Goal: Task Accomplishment & Management: Complete application form

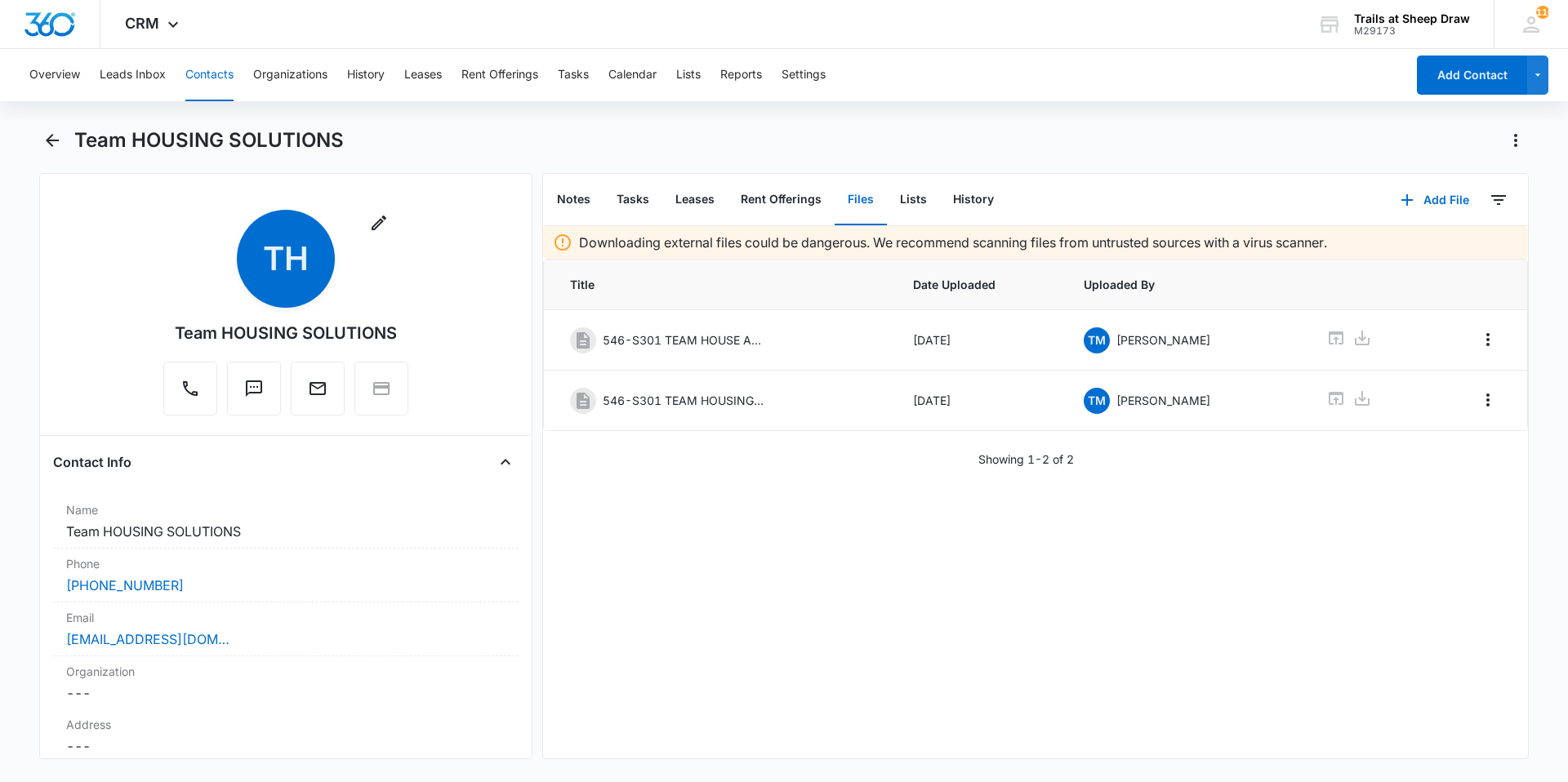
scroll to position [3593, 0]
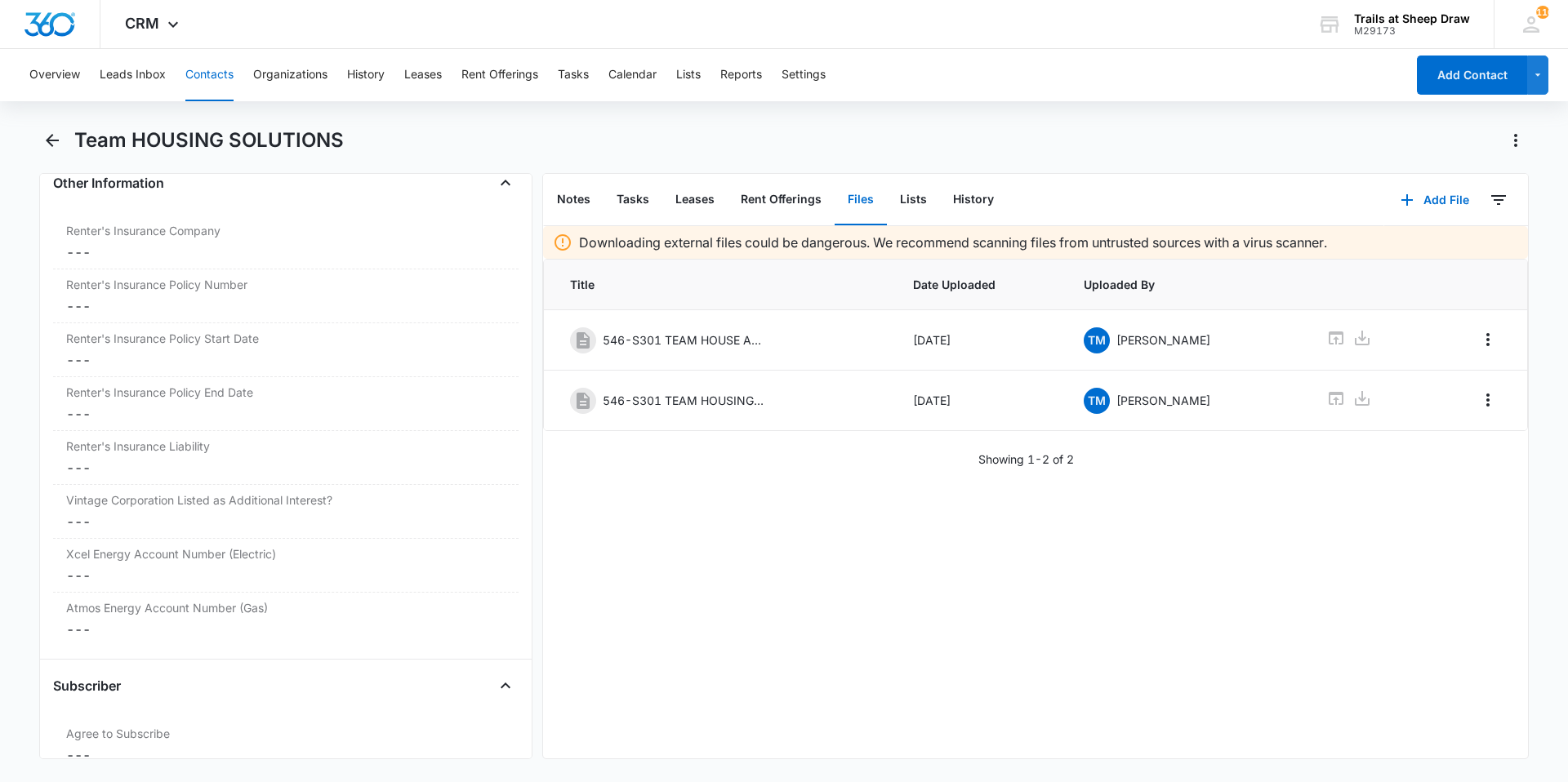
click at [52, 126] on div "Overview Leads Inbox Contacts Organizations History Leases Rent Offerings Tasks…" at bounding box center [784, 414] width 1568 height 730
click at [55, 148] on icon "Back" at bounding box center [52, 140] width 20 height 20
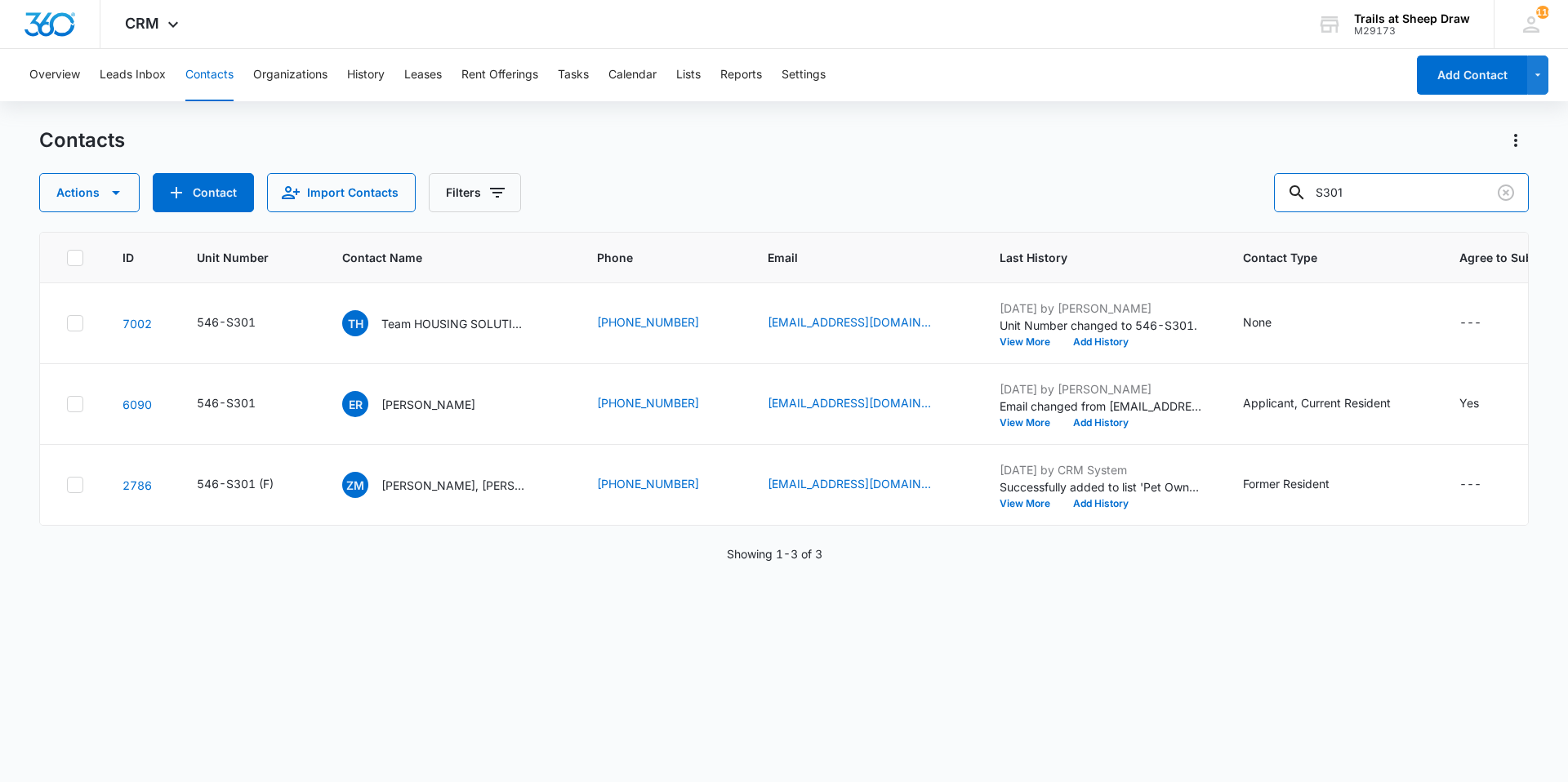
drag, startPoint x: 1375, startPoint y: 188, endPoint x: 1246, endPoint y: 213, distance: 131.4
click at [1246, 213] on div "Contacts Actions Contact Import Contacts Filters S301 ID Unit Number Contact Na…" at bounding box center [784, 454] width 1490 height 653
click at [1421, 80] on button "Add Contact" at bounding box center [1471, 75] width 110 height 39
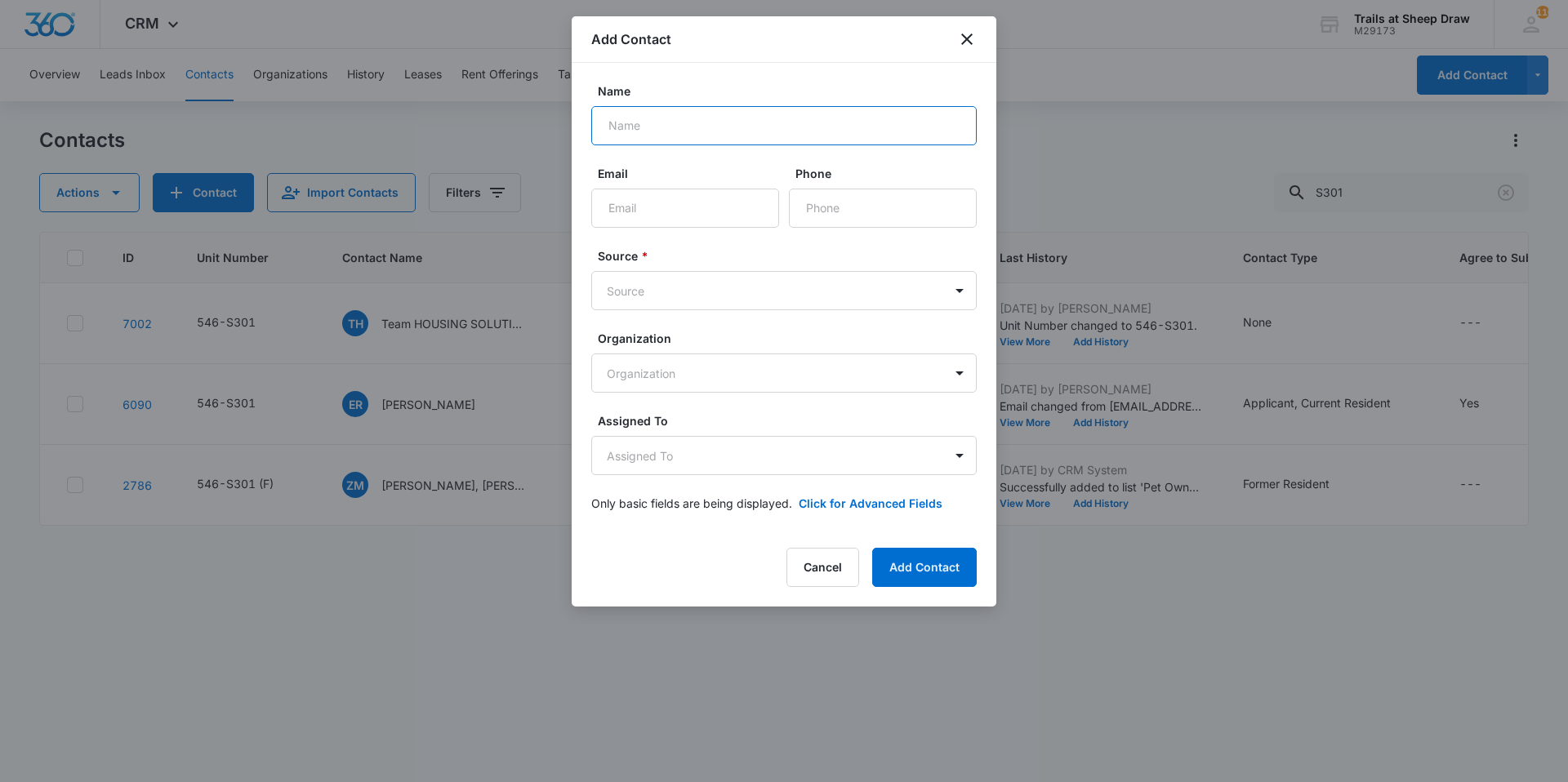
click at [695, 121] on input "Name" at bounding box center [784, 126] width 385 height 39
type input "[PERSON_NAME]"
click at [682, 207] on input "Email" at bounding box center [685, 208] width 187 height 39
click at [889, 213] on input "Phone" at bounding box center [882, 208] width 187 height 39
type input "[PHONE_NUMBER]"
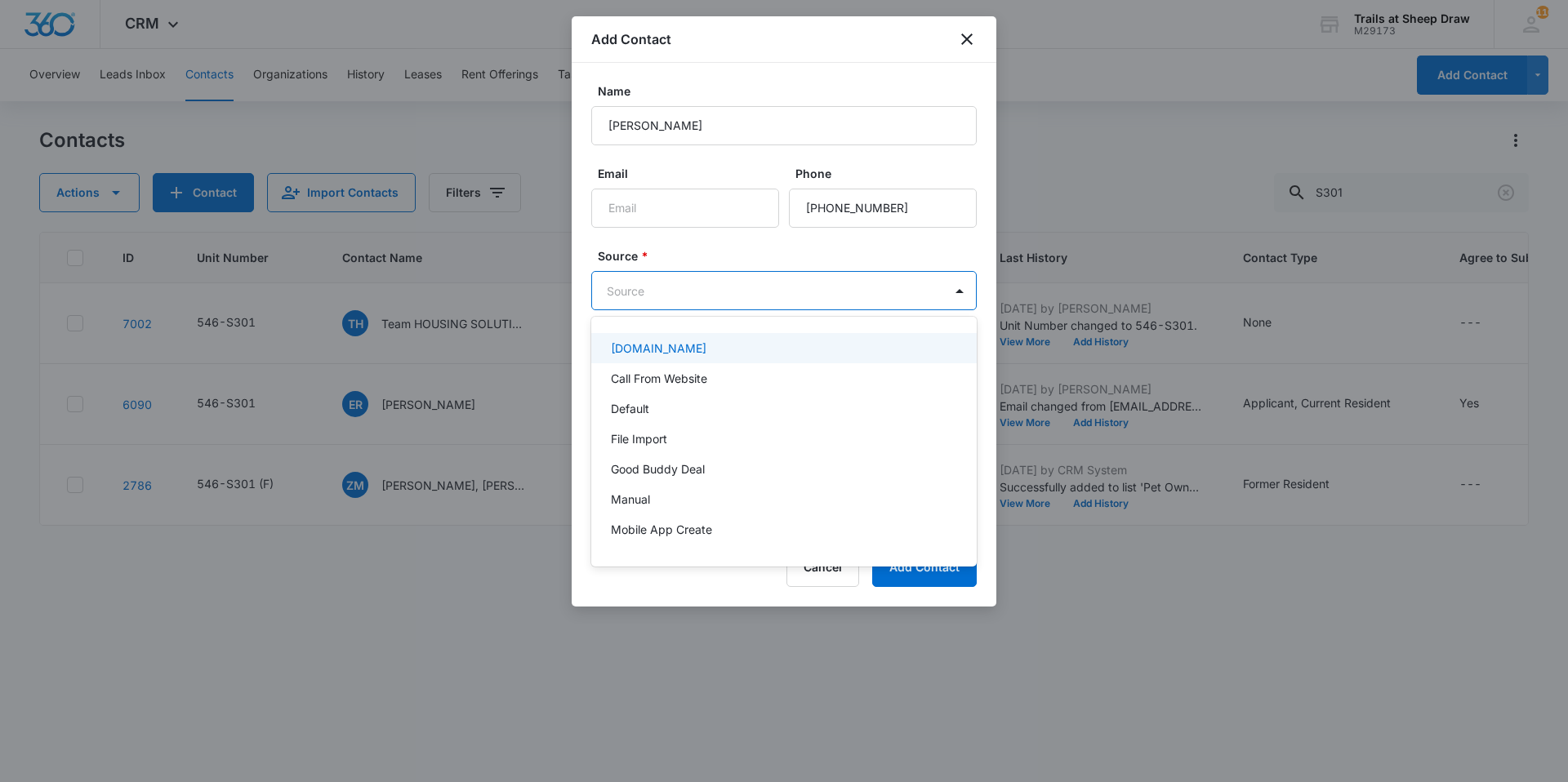
click at [776, 293] on body "CRM Apps Reputation Websites Forms CRM Email Social Content Ads Intelligence Fi…" at bounding box center [784, 391] width 1568 height 782
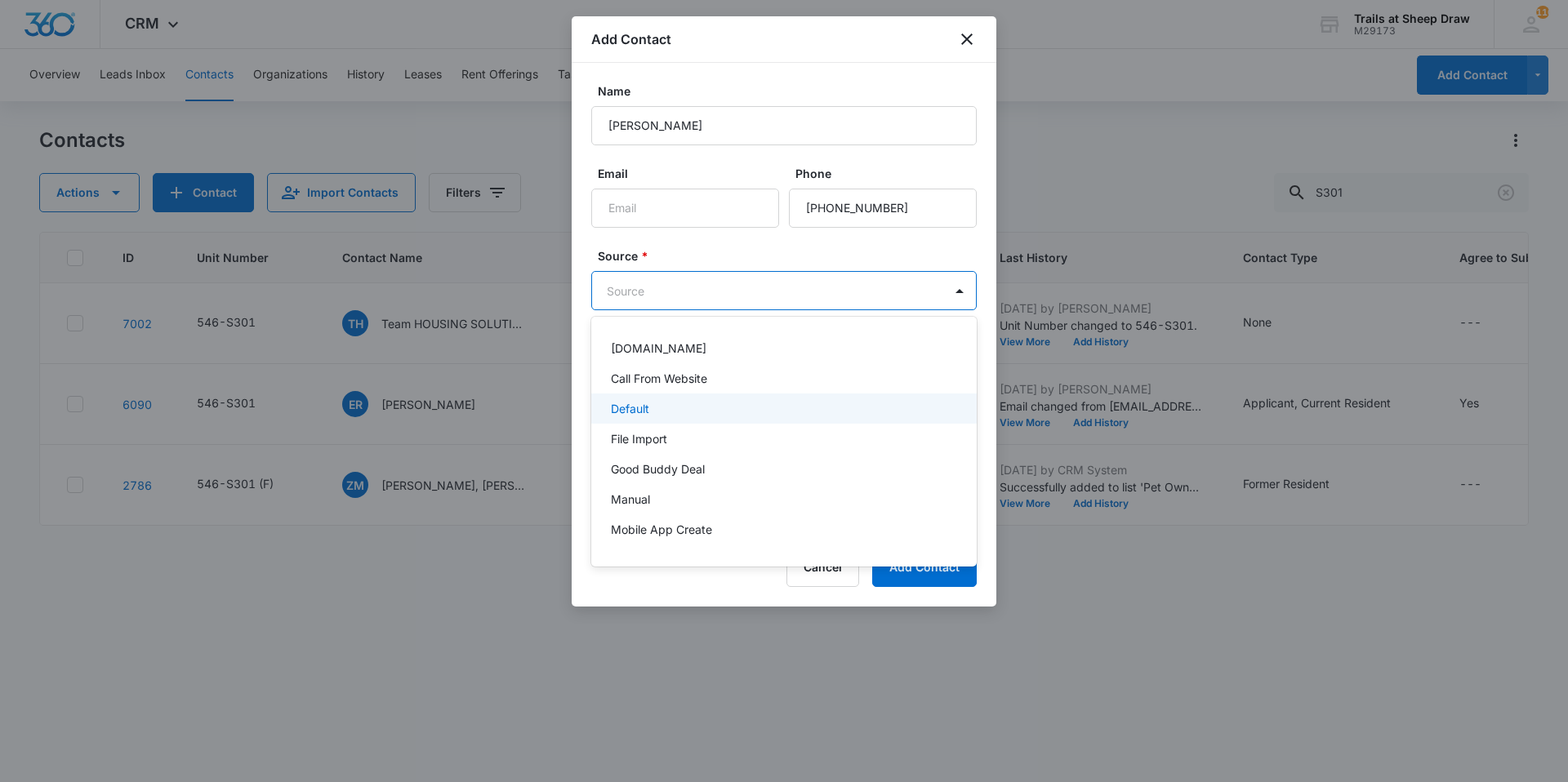
click at [698, 411] on div "Default" at bounding box center [782, 409] width 343 height 17
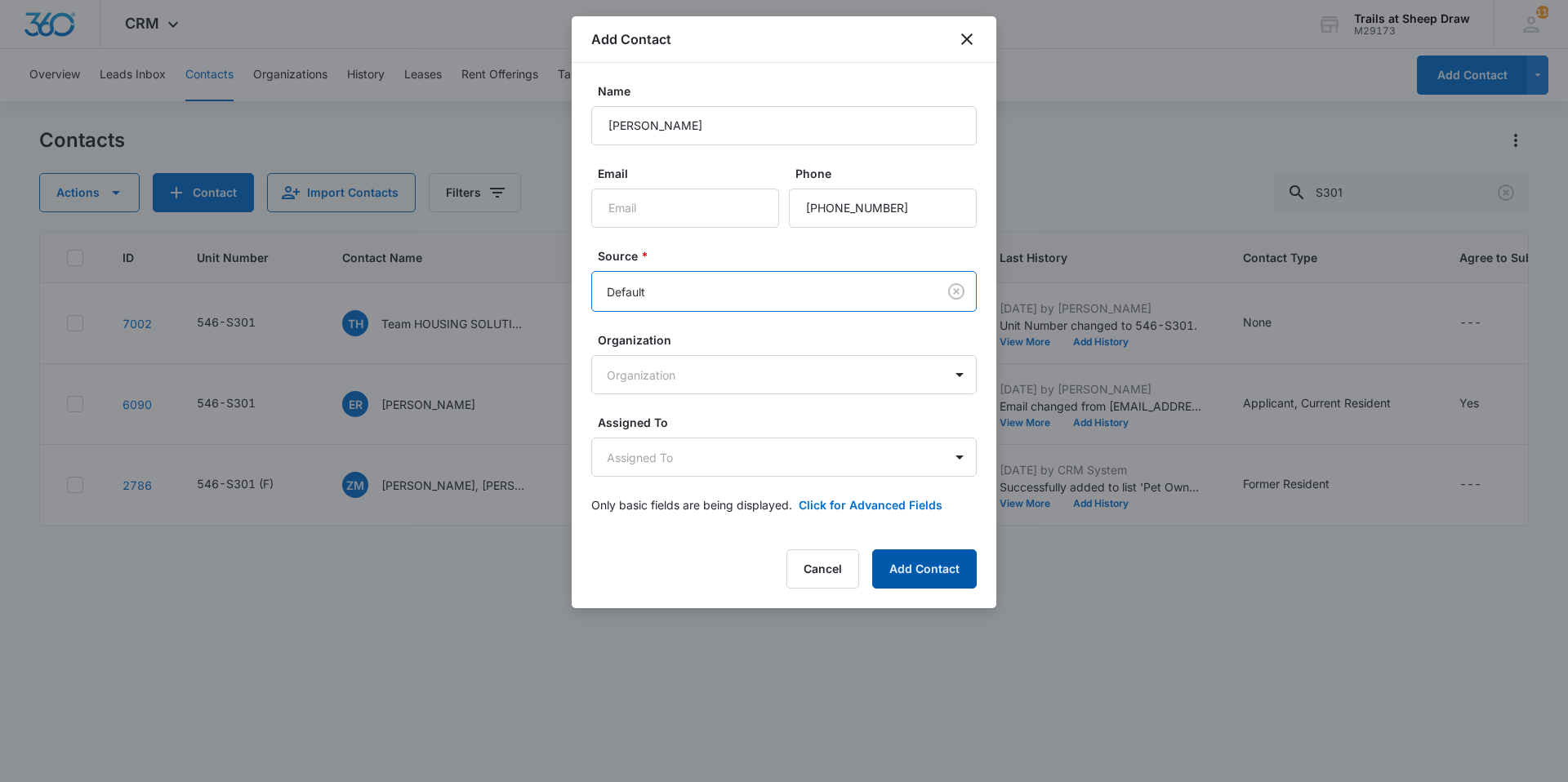
click at [917, 570] on button "Add Contact" at bounding box center [924, 569] width 105 height 39
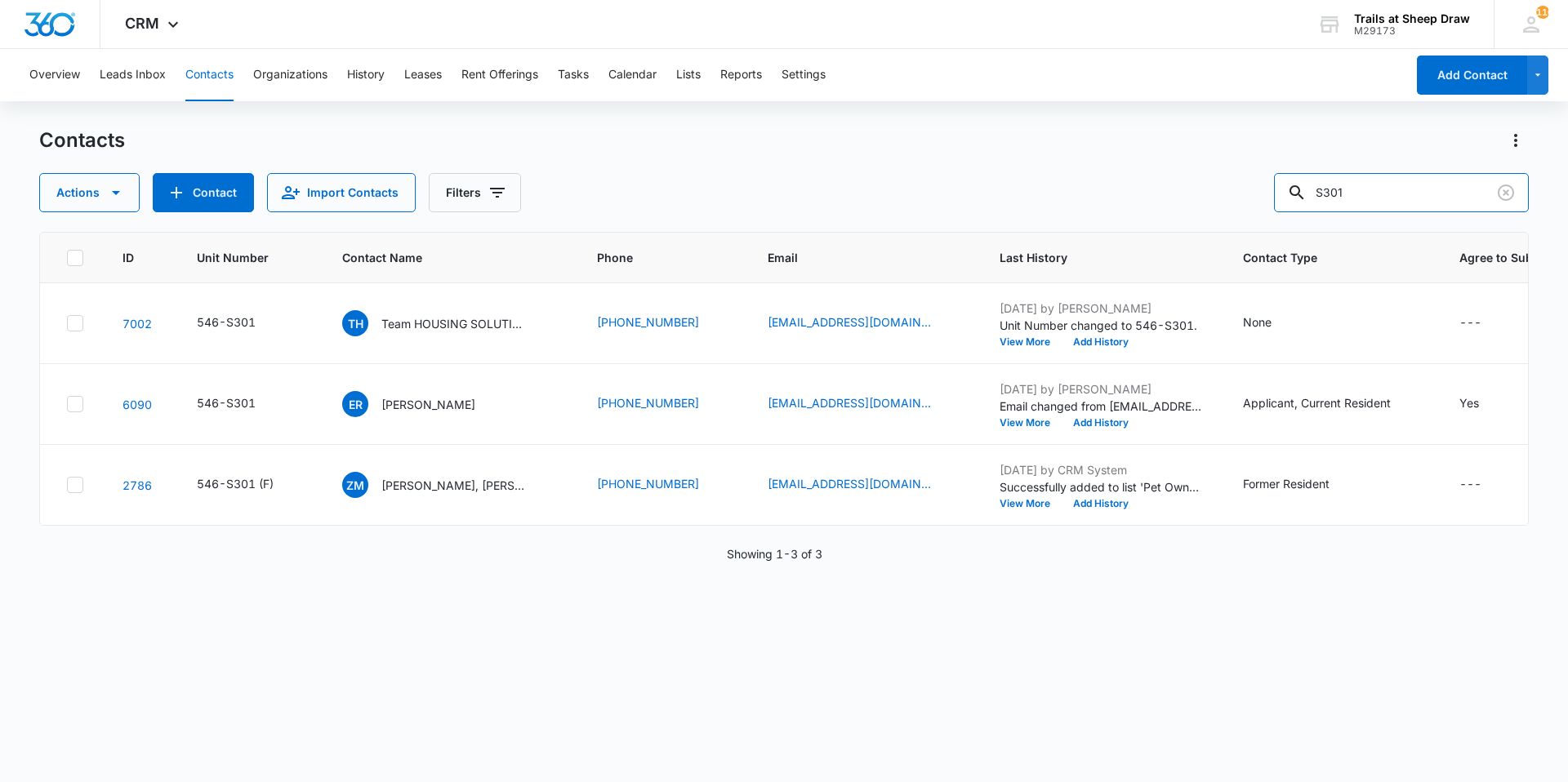
drag, startPoint x: 1403, startPoint y: 198, endPoint x: 1206, endPoint y: 194, distance: 197.0
click at [1206, 194] on div "Actions Contact Import Contacts Filters S301" at bounding box center [784, 193] width 1490 height 39
type input "[PERSON_NAME]"
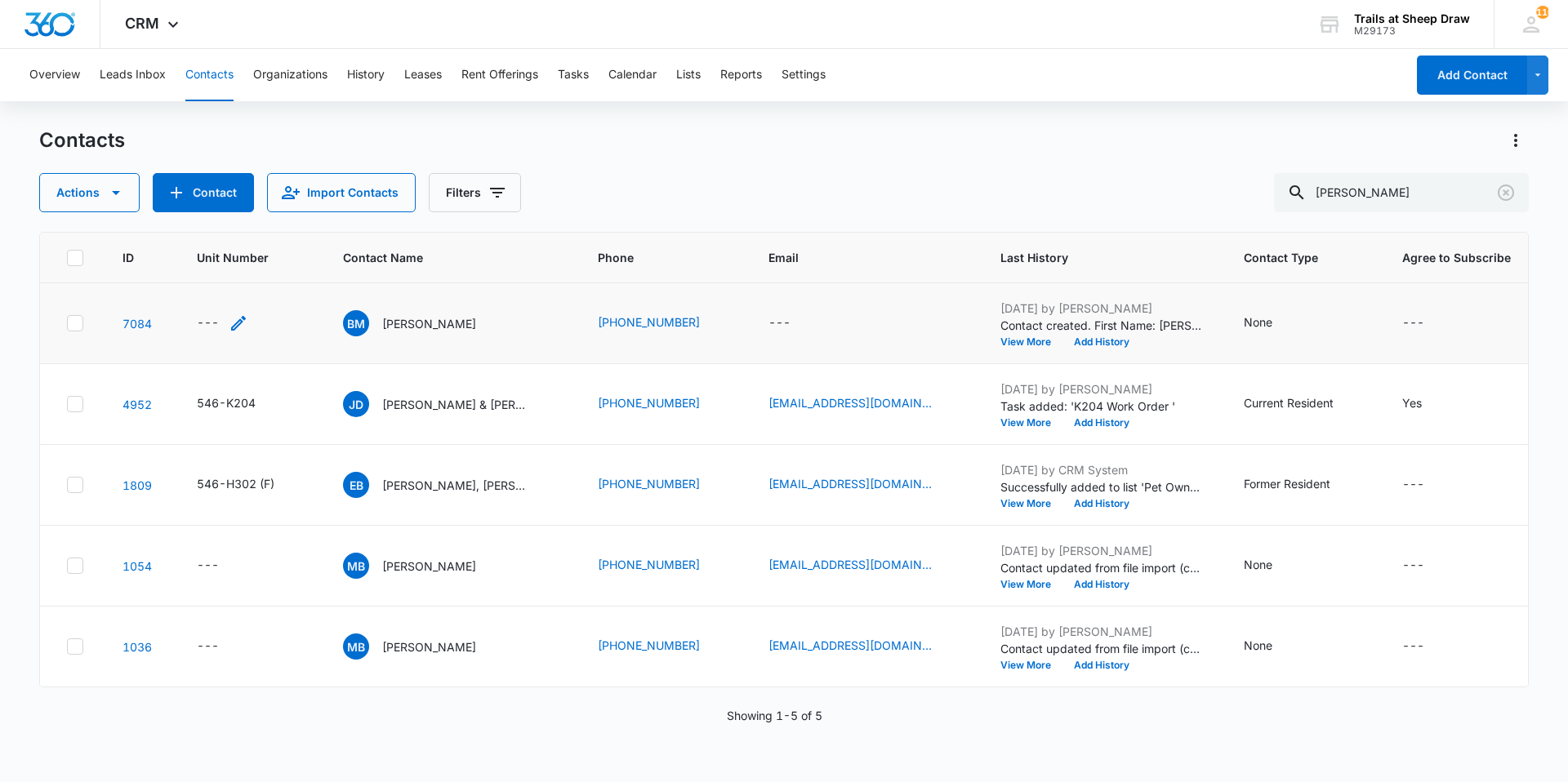
click at [243, 325] on icon "Unit Number - - Select to Edit Field" at bounding box center [238, 323] width 20 height 20
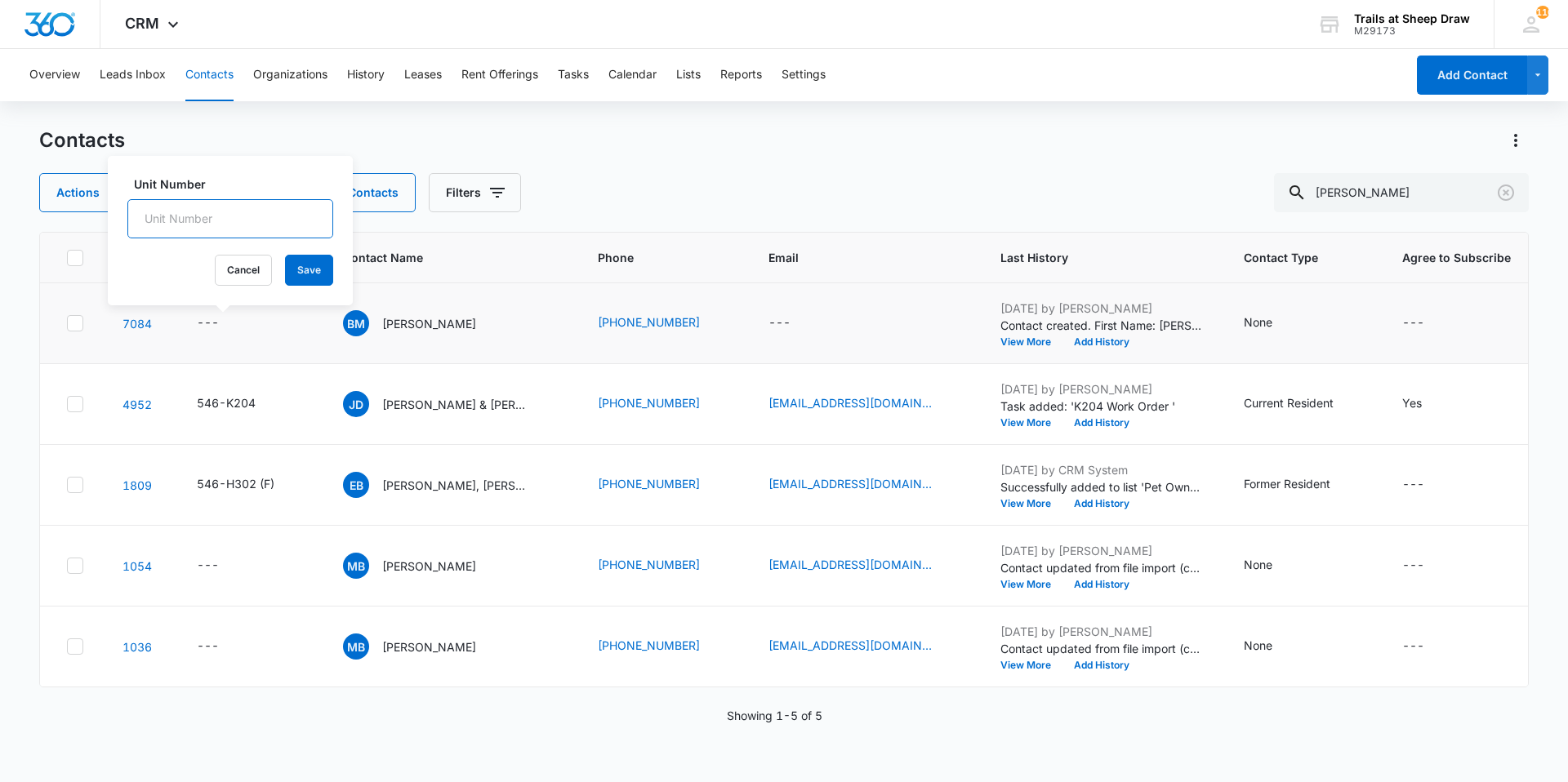
click at [241, 226] on input "Unit Number" at bounding box center [231, 219] width 206 height 39
type input "546-Y303"
click at [290, 273] on button "Save" at bounding box center [309, 270] width 49 height 31
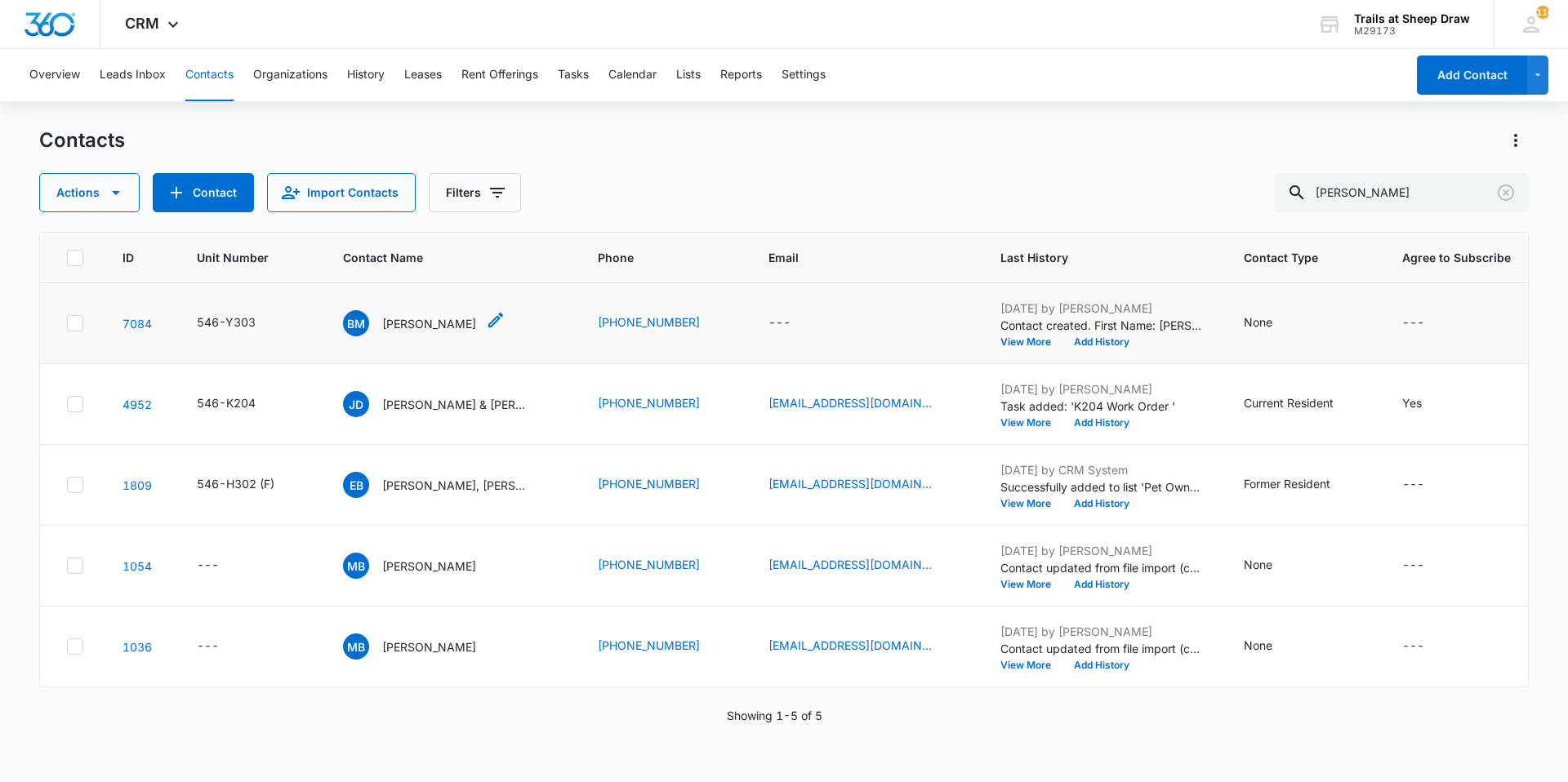
click at [427, 322] on p "[PERSON_NAME]" at bounding box center [429, 324] width 94 height 17
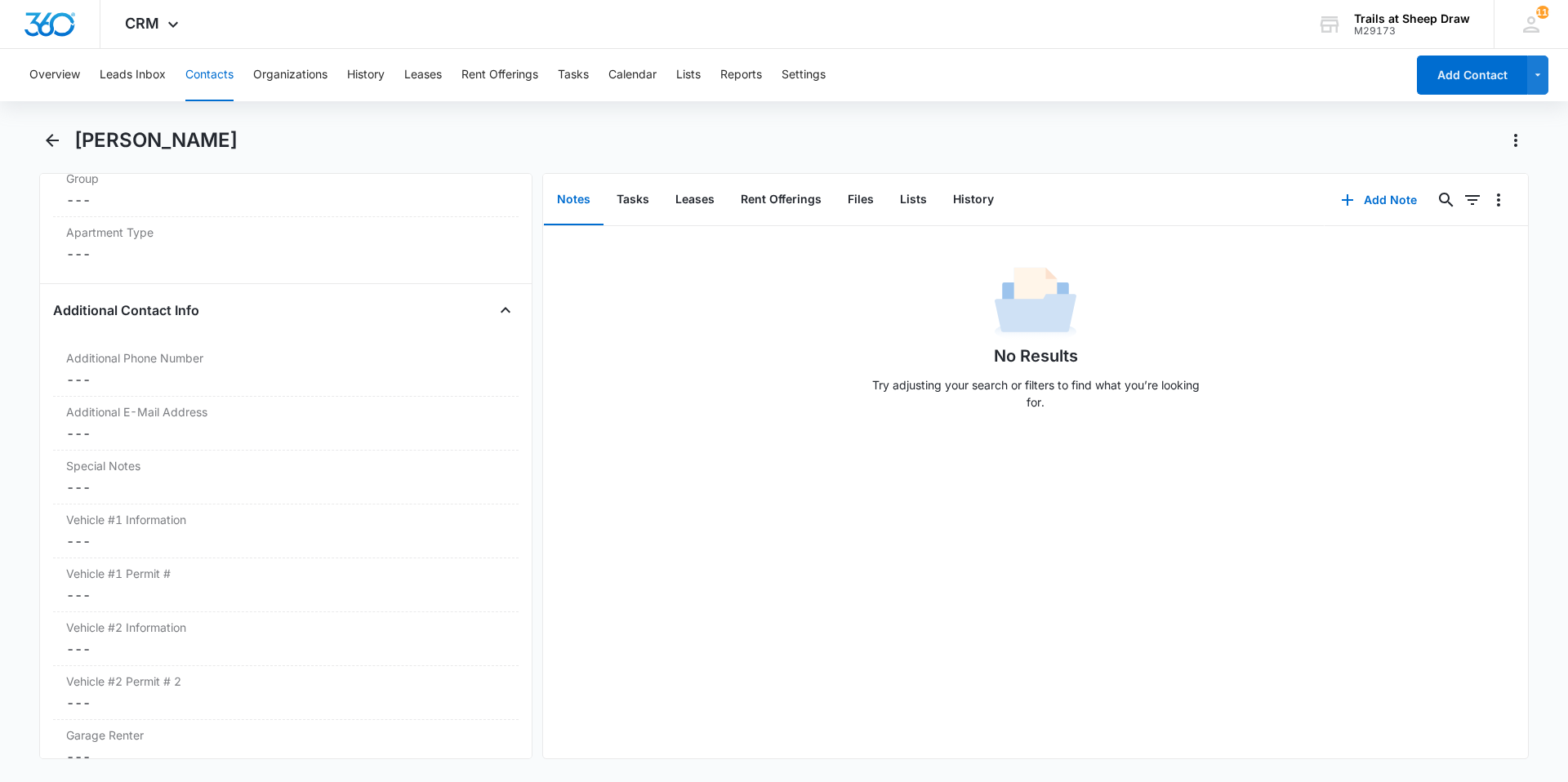
scroll to position [1389, 0]
click at [237, 538] on dd "Cancel Save Changes ---" at bounding box center [286, 534] width 439 height 20
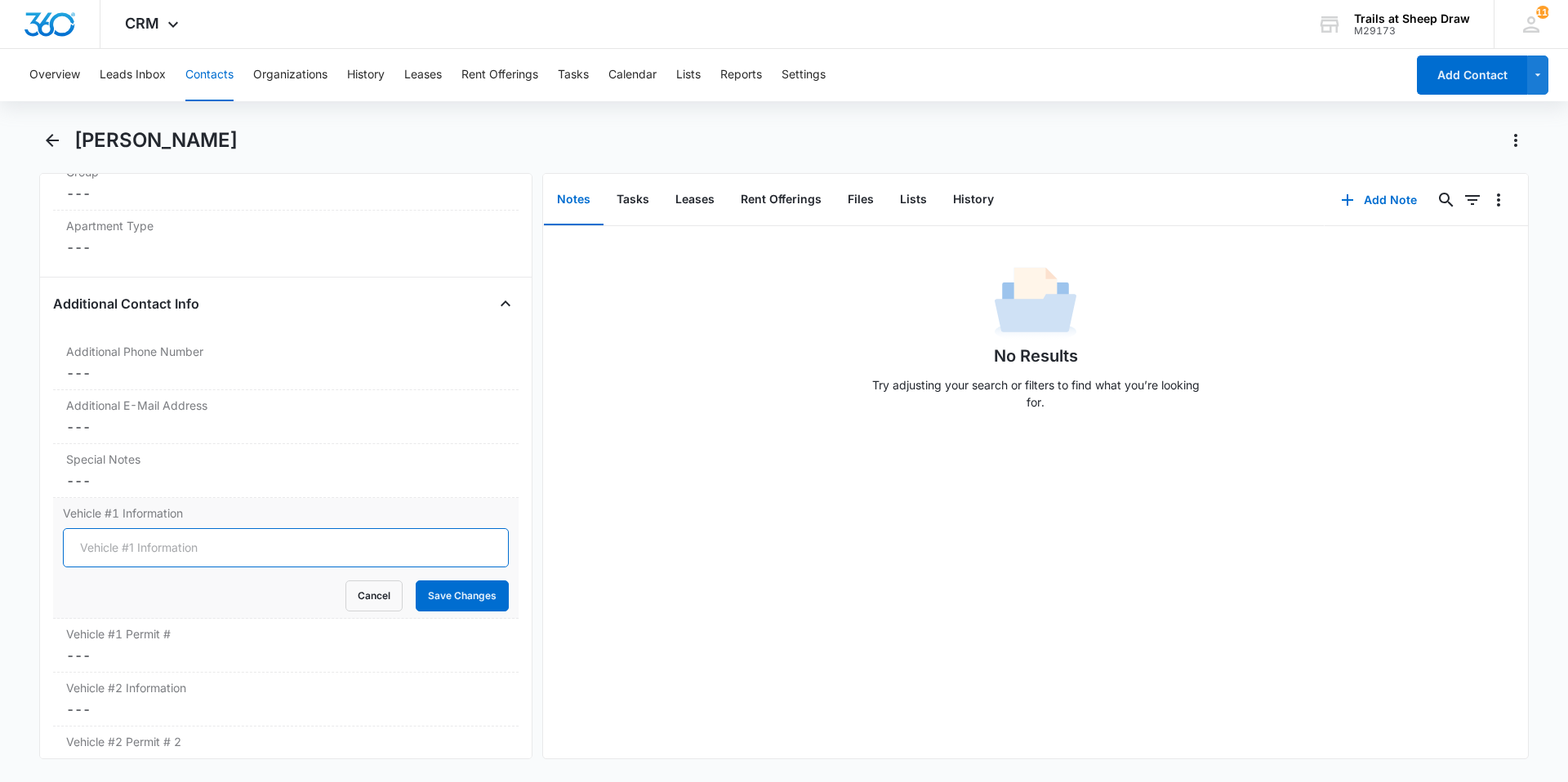
click at [229, 555] on input "Vehicle #1 Information" at bounding box center [285, 548] width 445 height 39
type input "2014 Blue Subaru Impreza"
click at [445, 602] on button "Save Changes" at bounding box center [462, 596] width 93 height 31
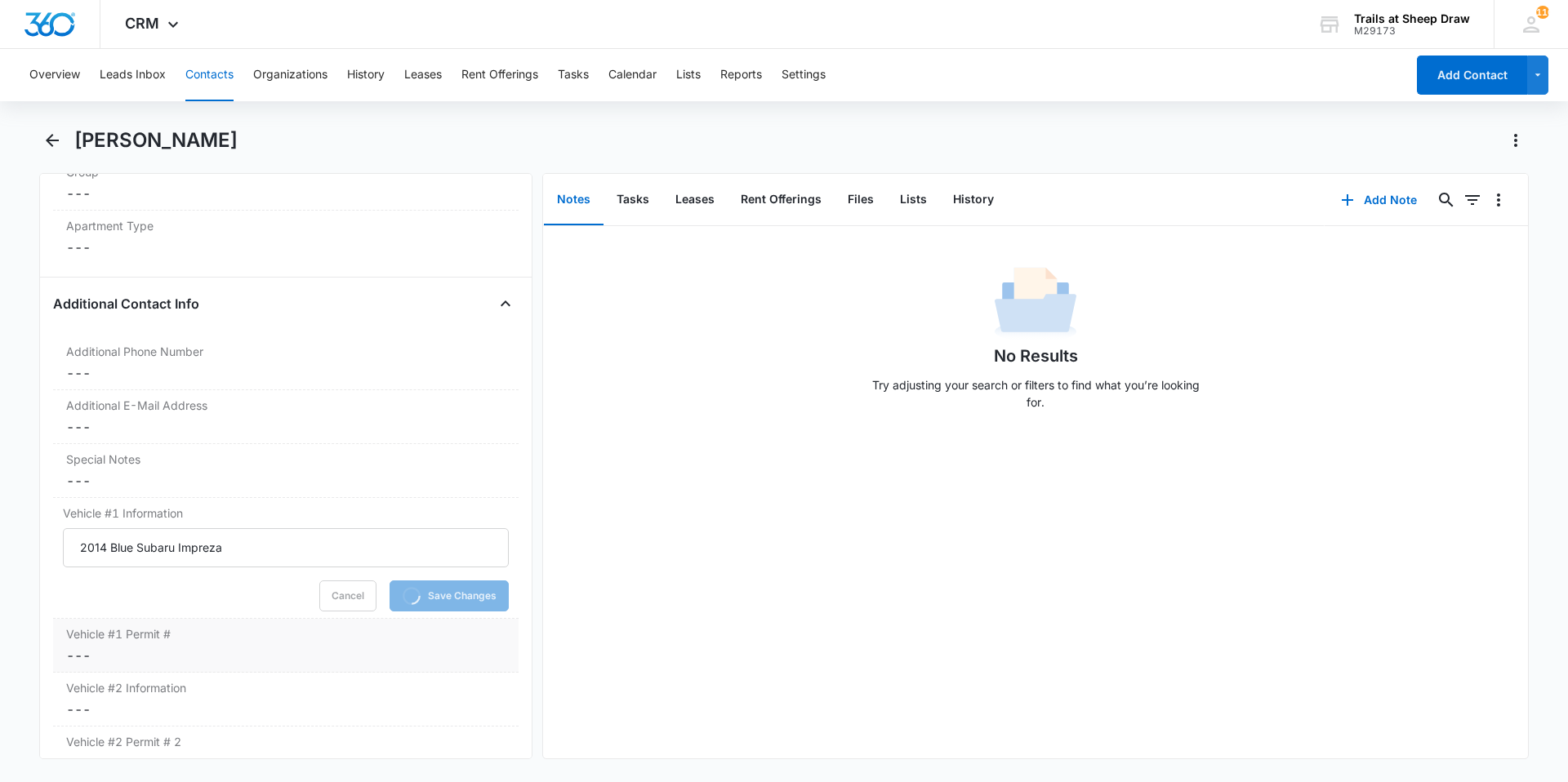
click at [309, 648] on dd "Cancel Save Changes ---" at bounding box center [286, 655] width 439 height 20
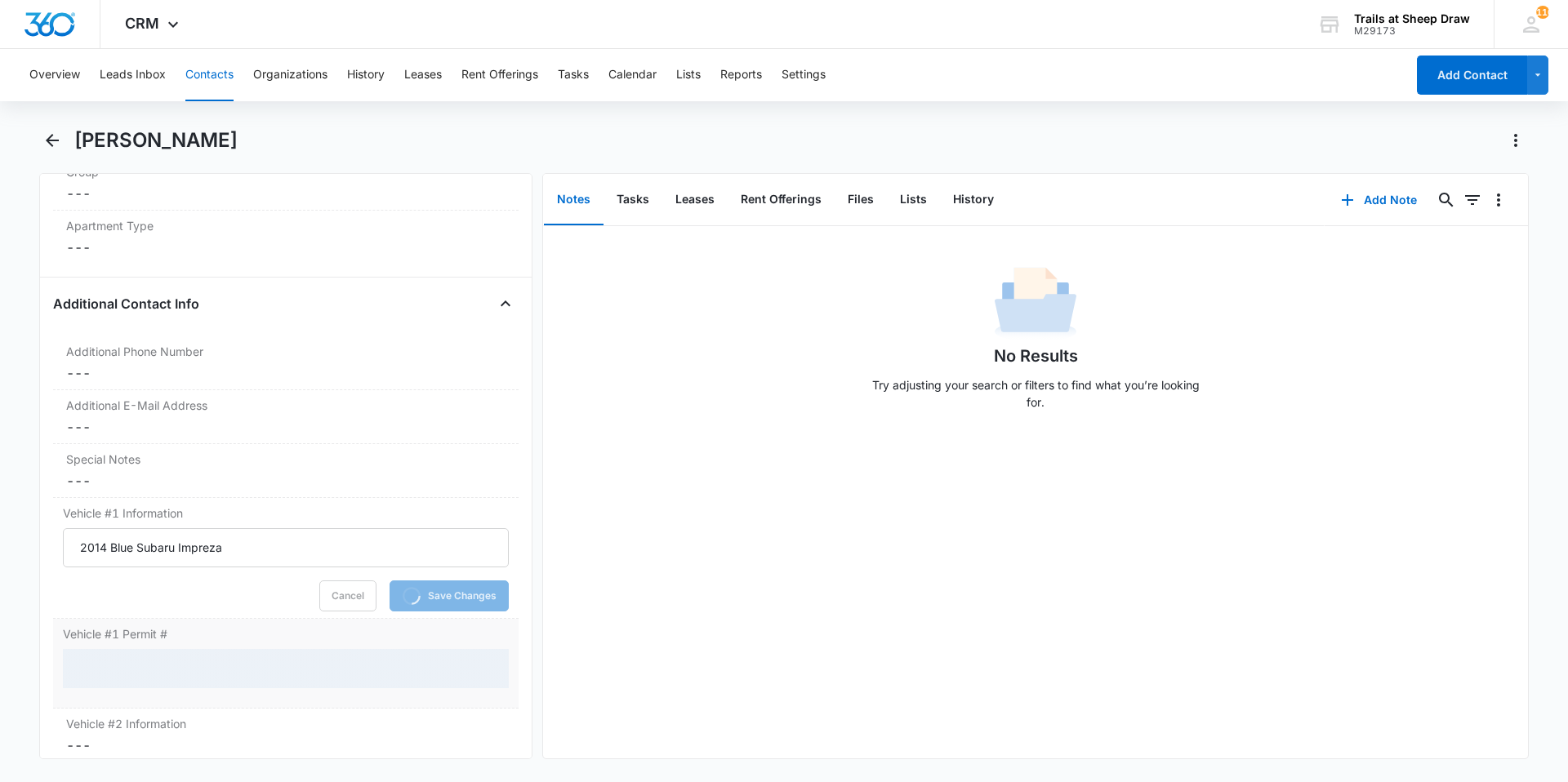
click at [190, 664] on div at bounding box center [285, 669] width 445 height 39
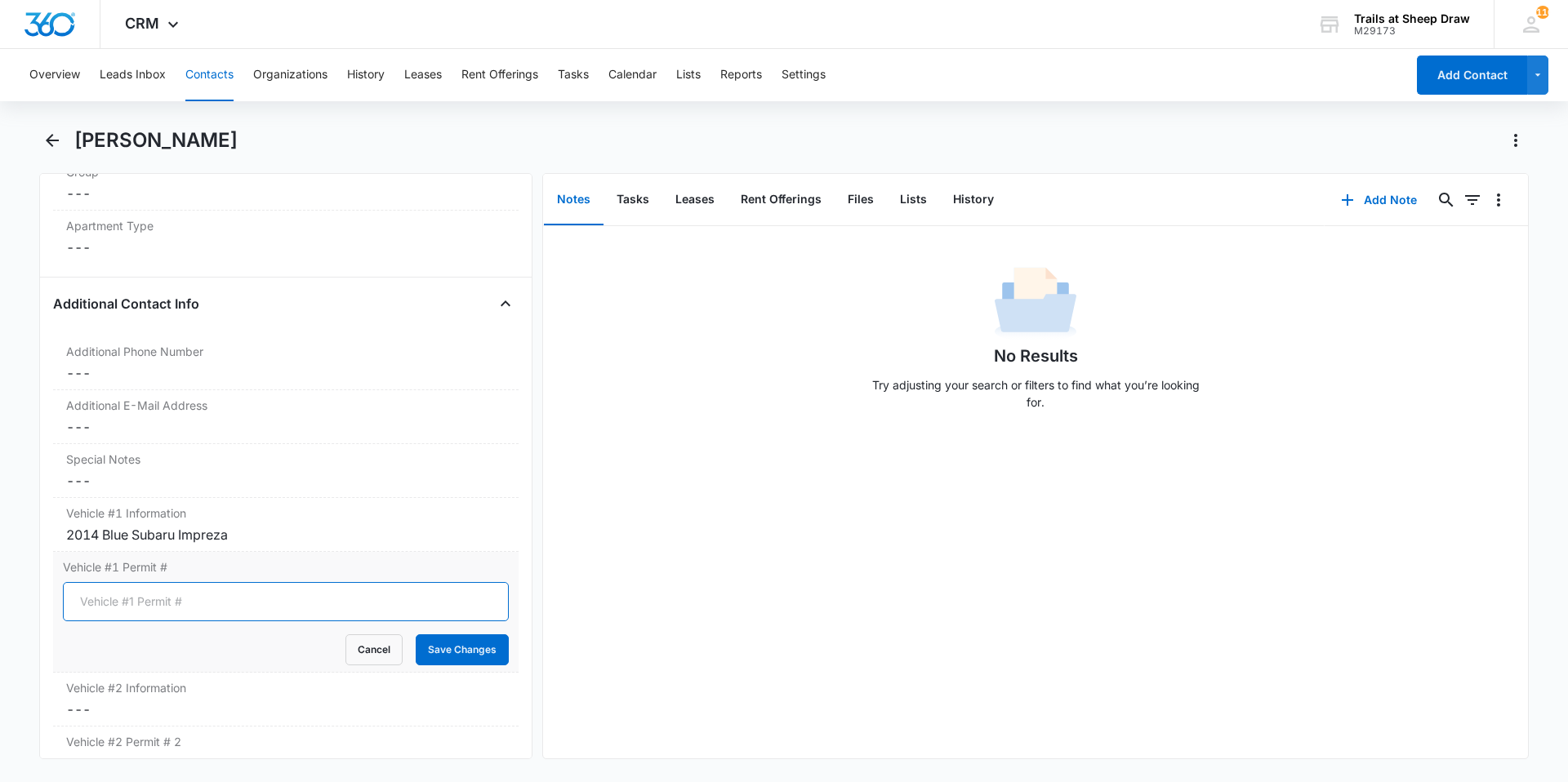
click at [313, 612] on input "Vehicle #1 Permit #" at bounding box center [285, 602] width 445 height 39
type input "BLL-Z54"
click at [445, 641] on button "Save Changes" at bounding box center [462, 650] width 93 height 31
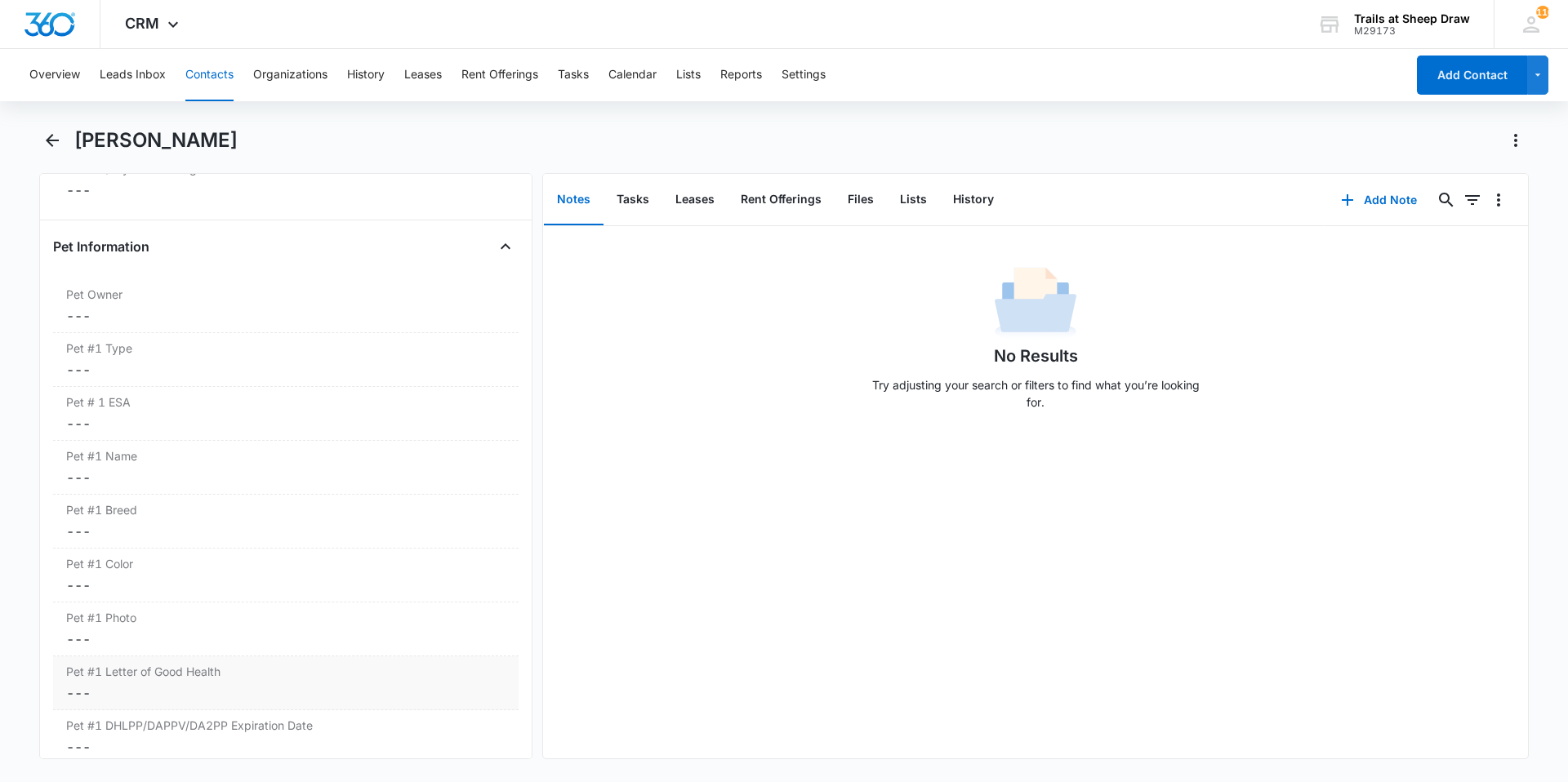
scroll to position [2092, 0]
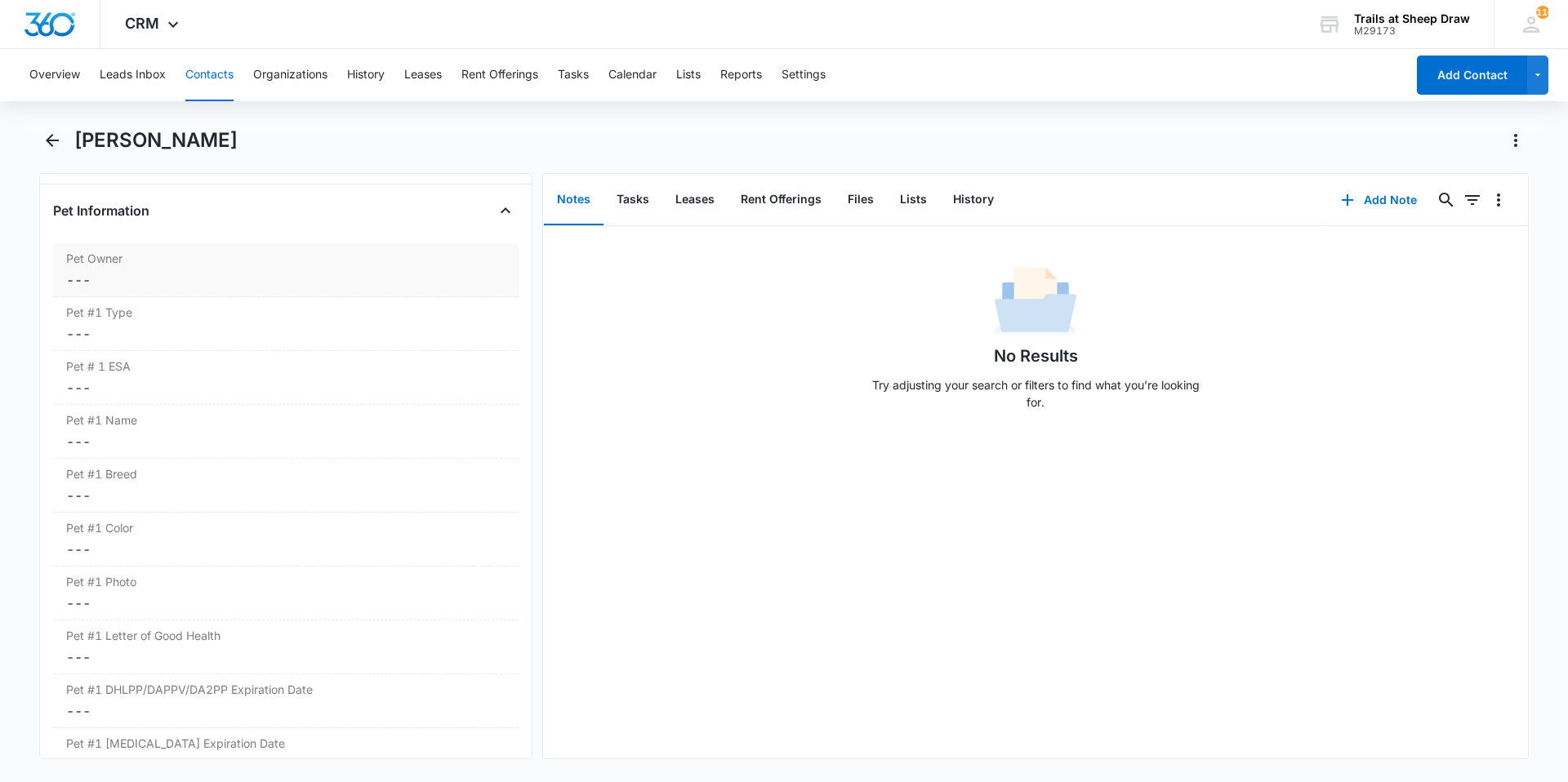
click at [111, 282] on dd "Cancel Save Changes ---" at bounding box center [286, 279] width 439 height 20
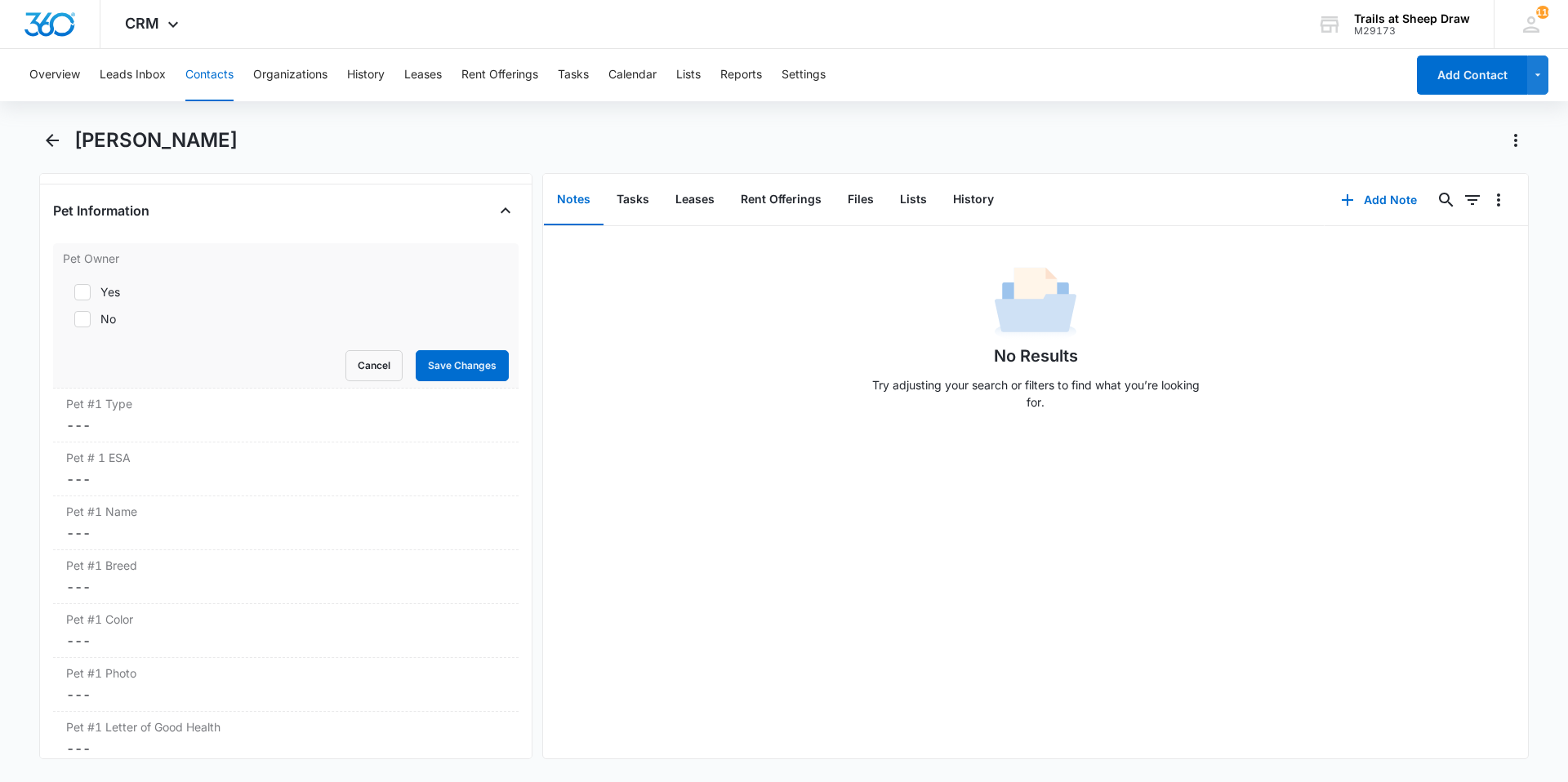
click at [108, 325] on div "No" at bounding box center [108, 319] width 15 height 17
click at [74, 325] on input "No" at bounding box center [68, 319] width 11 height 11
checkbox input "true"
click at [436, 363] on button "Save Changes" at bounding box center [462, 365] width 93 height 31
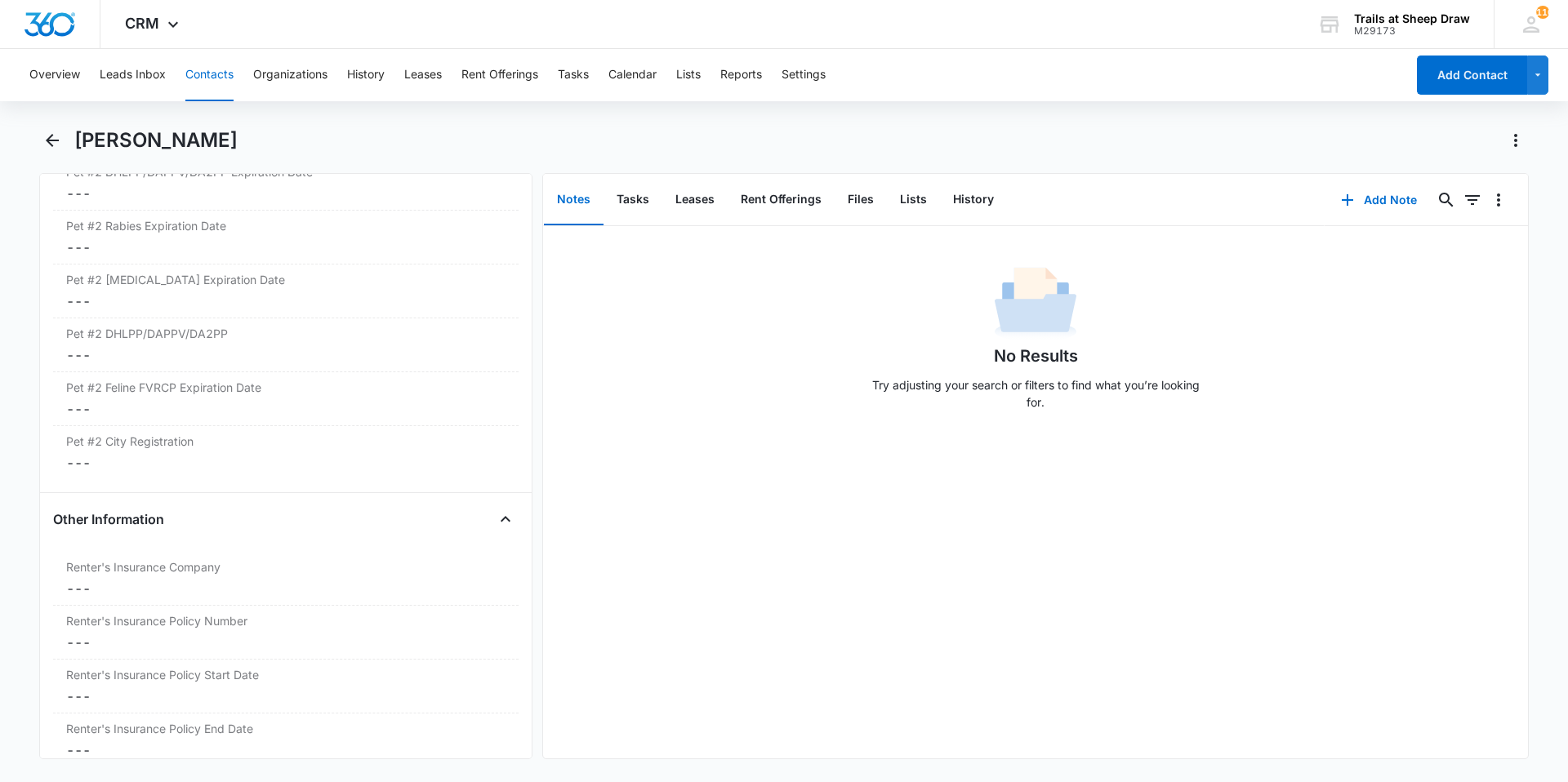
scroll to position [3235, 0]
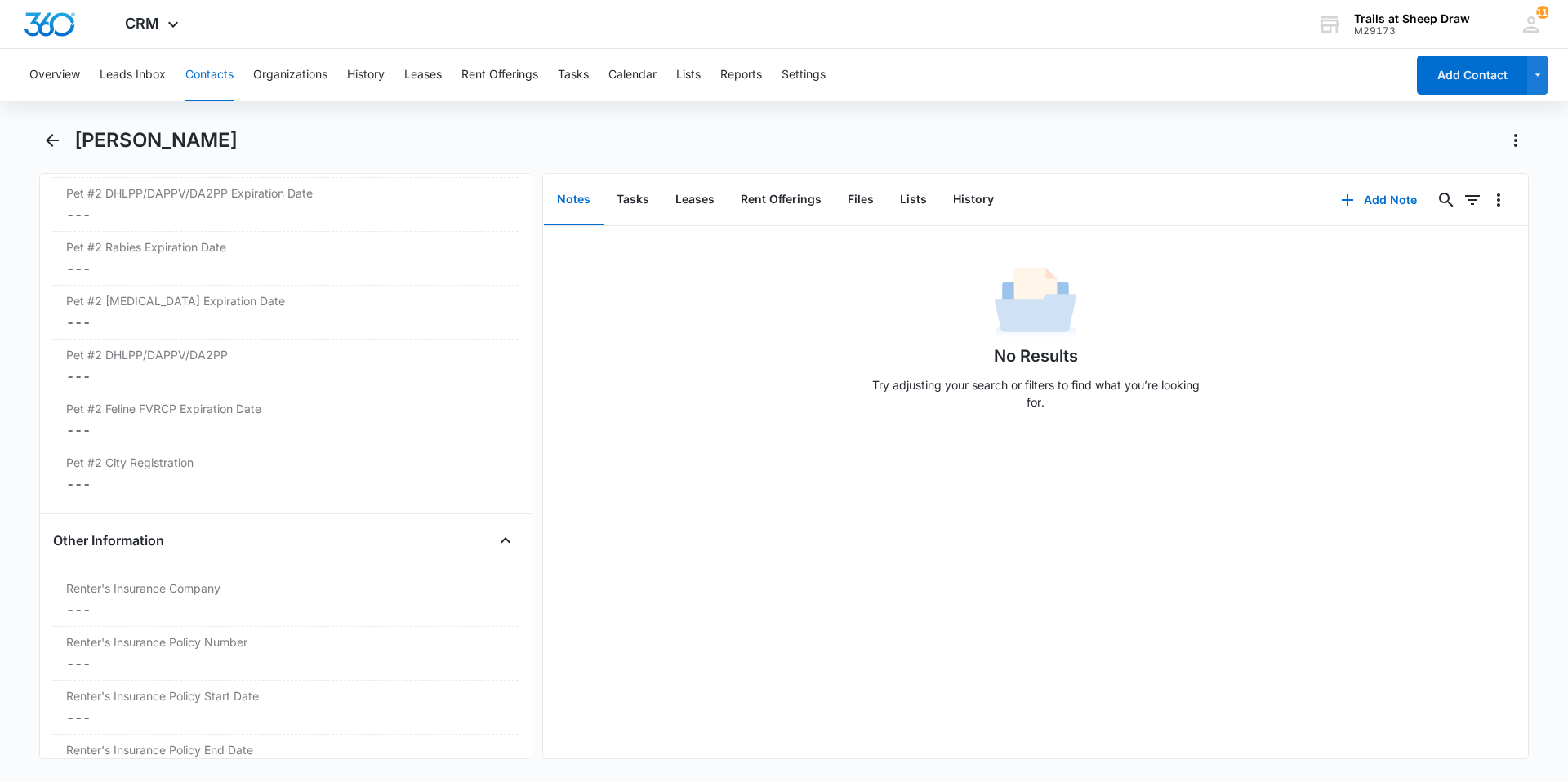
drag, startPoint x: 287, startPoint y: 135, endPoint x: 69, endPoint y: 153, distance: 218.7
click at [69, 153] on div "[PERSON_NAME]" at bounding box center [784, 151] width 1490 height 46
copy h1 "[PERSON_NAME]"
